Goal: Task Accomplishment & Management: Manage account settings

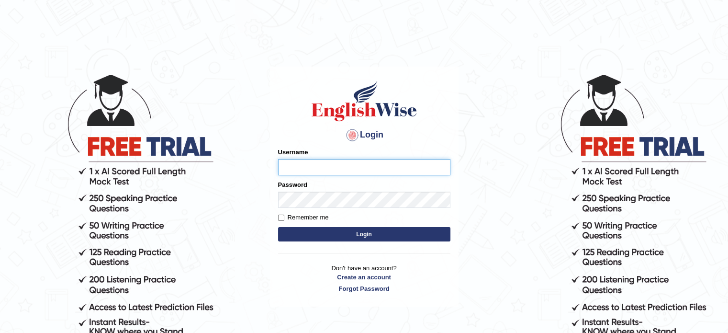
type input "sultana2020"
click at [377, 226] on form "Please fix the following errors: Username sultana2020 Password Remember me Login" at bounding box center [364, 195] width 172 height 96
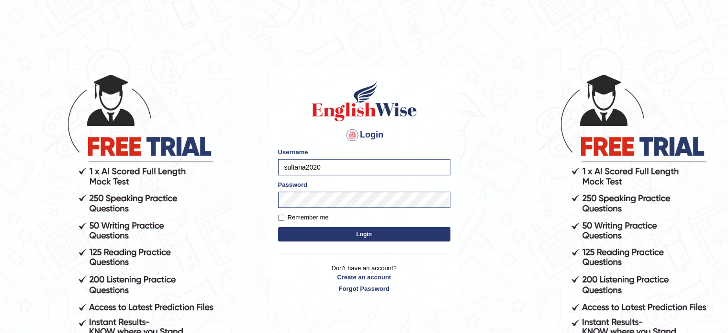
click at [376, 235] on button "Login" at bounding box center [364, 234] width 172 height 14
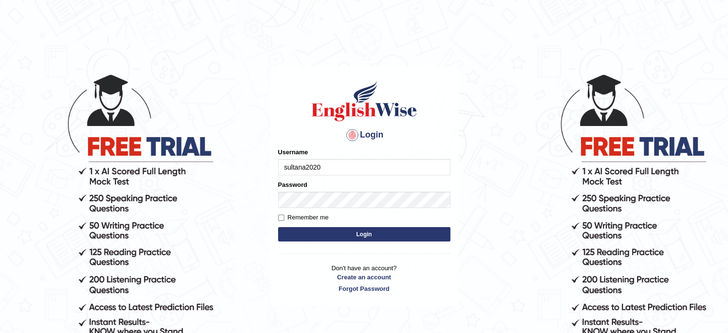
click at [376, 235] on button "Login" at bounding box center [364, 234] width 172 height 14
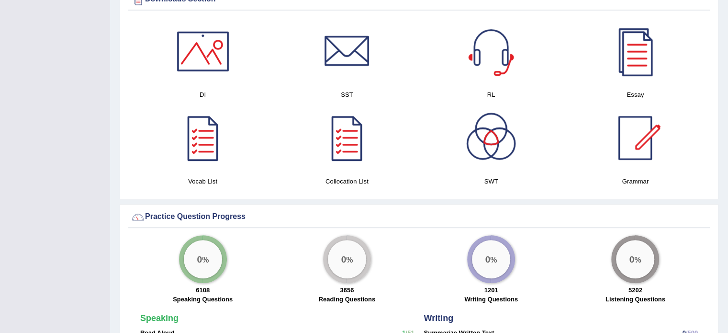
scroll to position [564, 0]
